Goal: Information Seeking & Learning: Learn about a topic

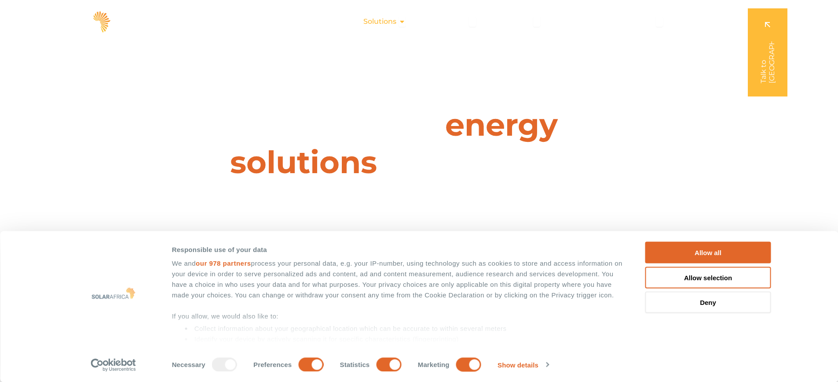
click at [401, 21] on icon "Menu" at bounding box center [402, 21] width 7 height 7
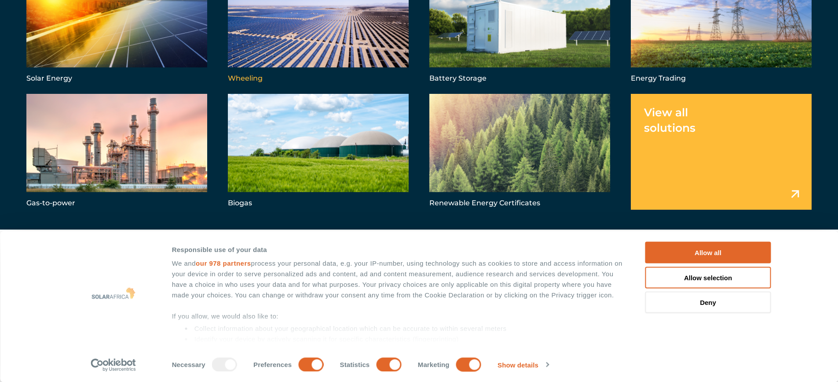
scroll to position [44, 0]
click at [158, 29] on link "Menu" at bounding box center [116, 27] width 181 height 116
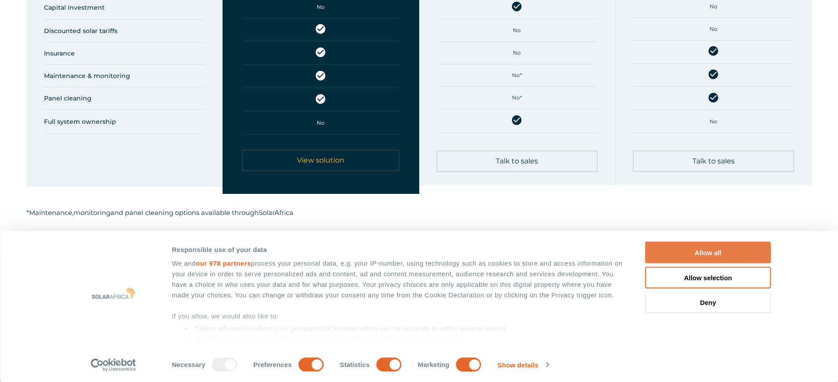
click at [724, 250] on button "Allow all" at bounding box center [709, 253] width 126 height 22
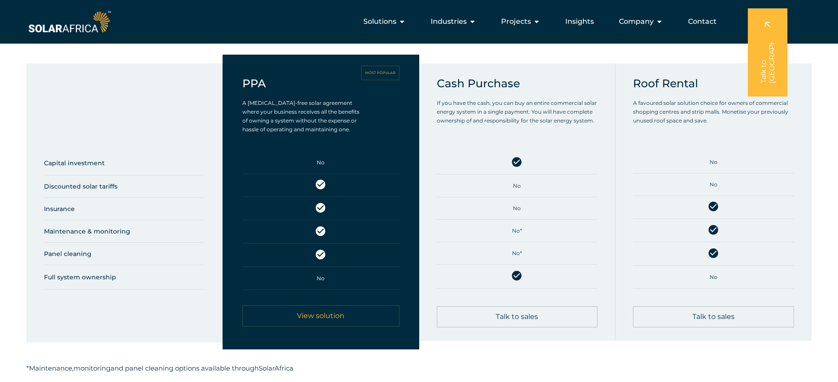
scroll to position [440, 0]
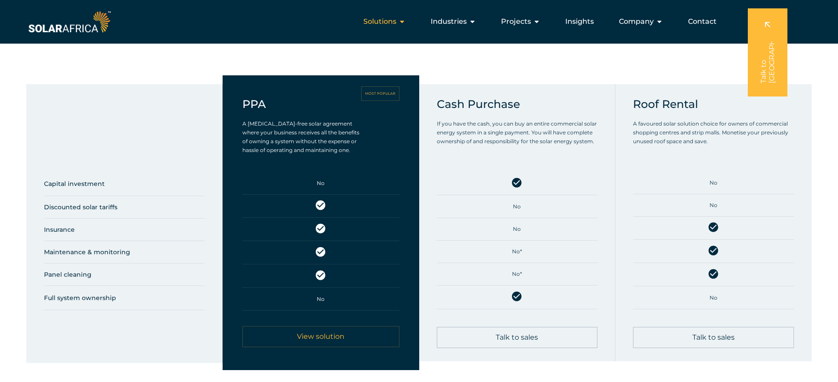
click at [401, 19] on icon "Menu" at bounding box center [402, 21] width 7 height 7
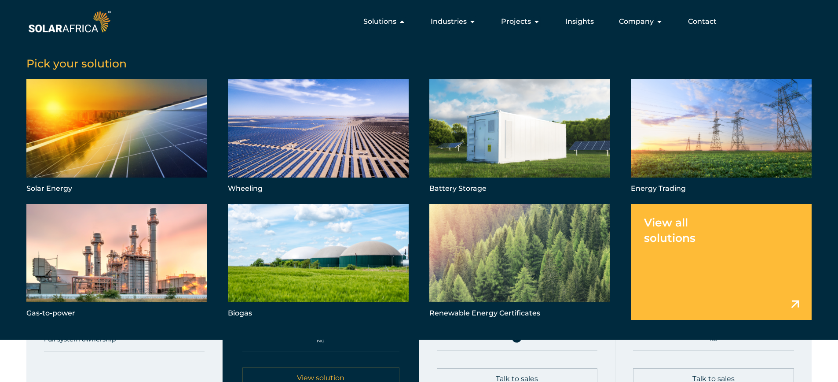
scroll to position [396, 0]
